Goal: Check status: Check status

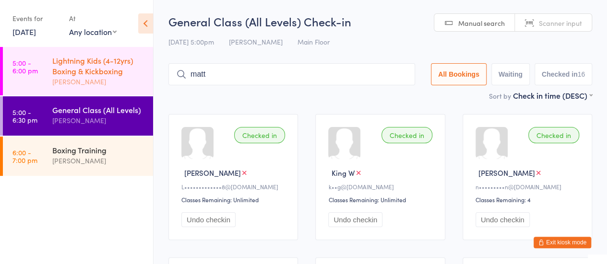
click at [26, 77] on link "5:00 - 6:00 pm Lightning Kids (4-12yrs) Boxing & Kickboxing [PERSON_NAME]" at bounding box center [78, 71] width 150 height 48
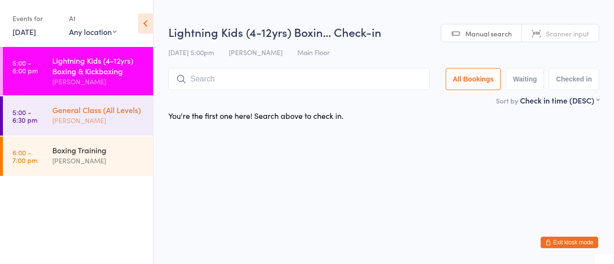
click at [94, 116] on div "[PERSON_NAME]" at bounding box center [98, 120] width 93 height 11
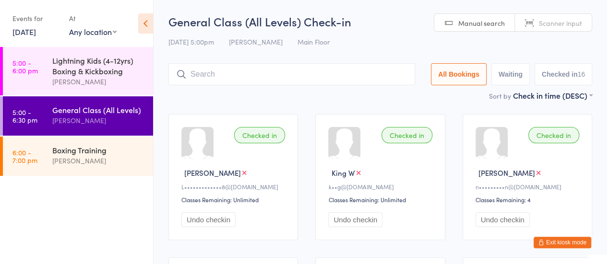
click at [34, 30] on link "[DATE]" at bounding box center [24, 31] width 24 height 11
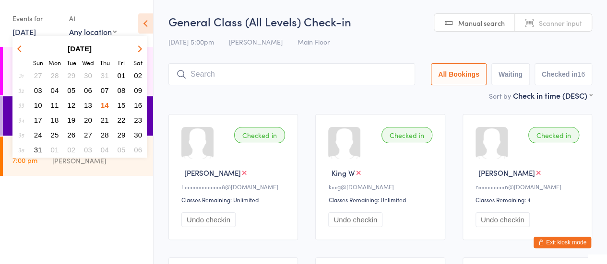
click at [55, 101] on span "11" at bounding box center [55, 105] width 8 height 8
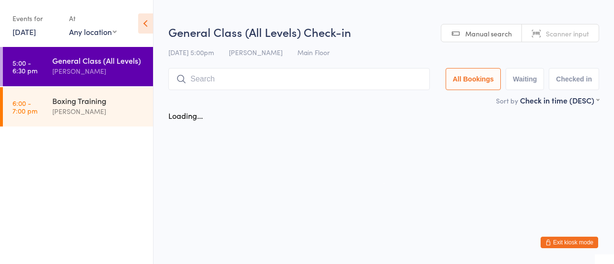
click at [26, 34] on link "[DATE]" at bounding box center [24, 31] width 24 height 11
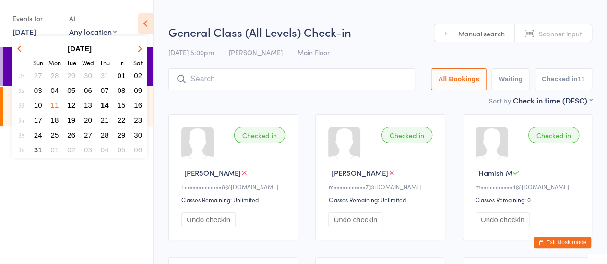
click at [73, 107] on span "12" at bounding box center [71, 105] width 8 height 8
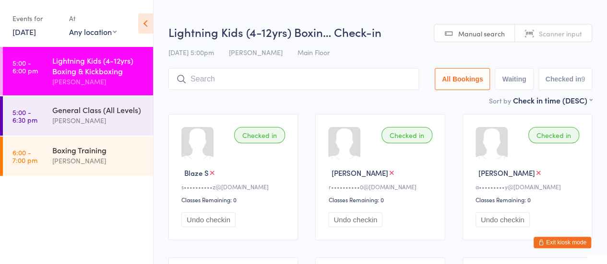
click at [36, 28] on link "[DATE]" at bounding box center [24, 31] width 24 height 11
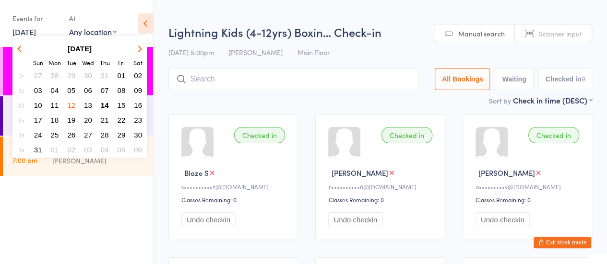
click at [104, 105] on span "14" at bounding box center [105, 105] width 8 height 8
